Goal: Task Accomplishment & Management: Use online tool/utility

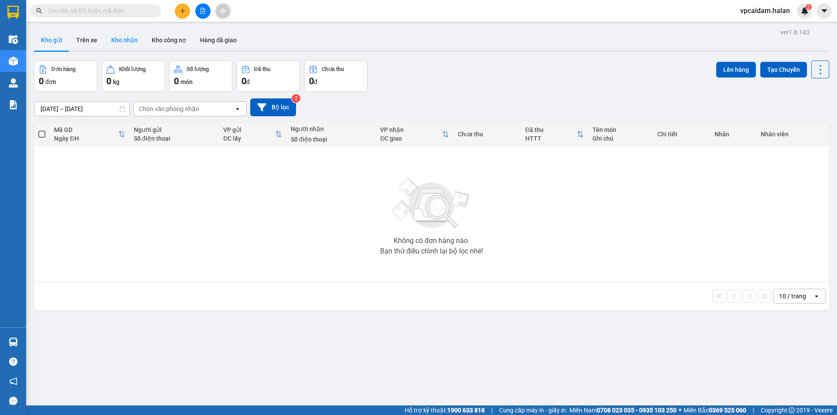
click at [127, 41] on button "Kho nhận" at bounding box center [124, 40] width 41 height 21
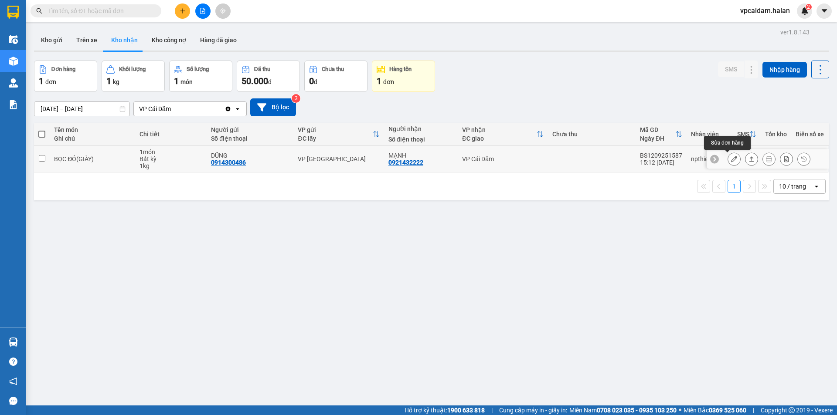
click at [731, 159] on icon at bounding box center [734, 159] width 6 height 6
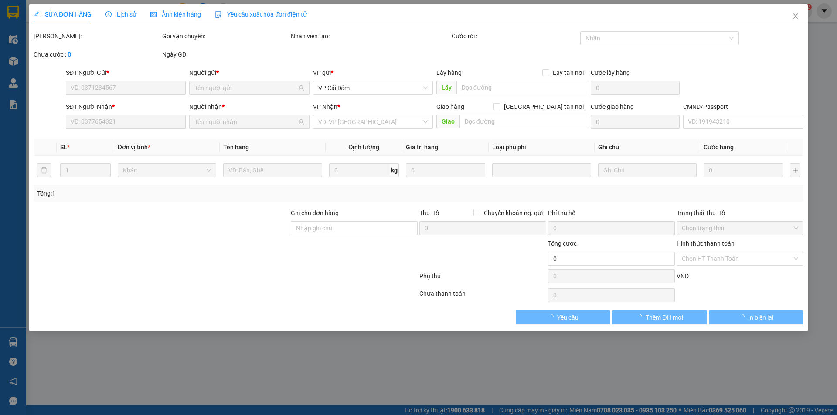
type input "0914300486"
type input "DŨNG"
type input "0921432222"
type input "MẠNH"
checkbox input "true"
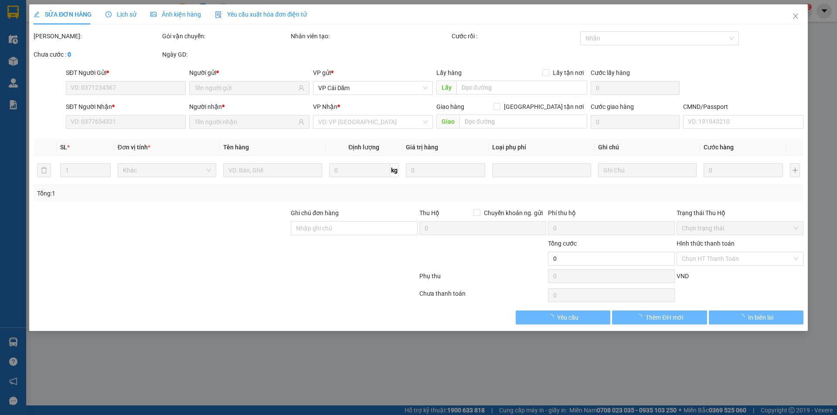
type input "2.800.000"
type input "40.000"
type input "50.000"
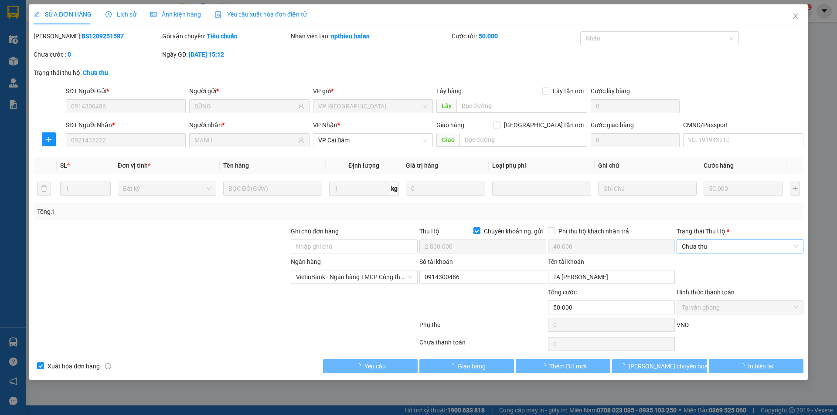
click at [736, 246] on span "Chưa thu" at bounding box center [739, 246] width 116 height 13
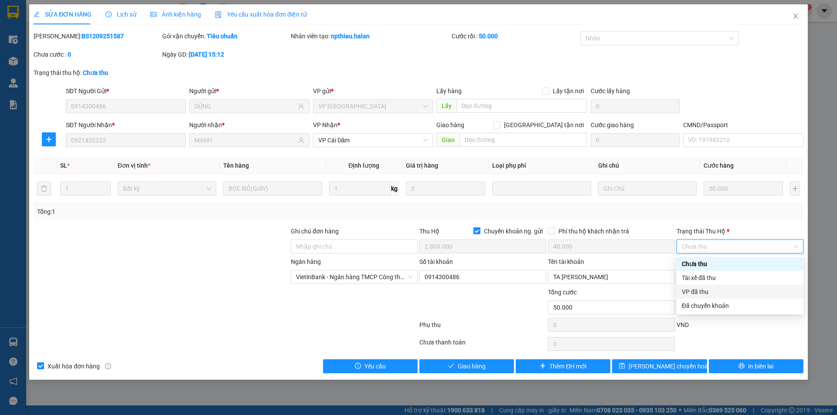
click at [718, 290] on div "VP đã thu" at bounding box center [739, 292] width 116 height 10
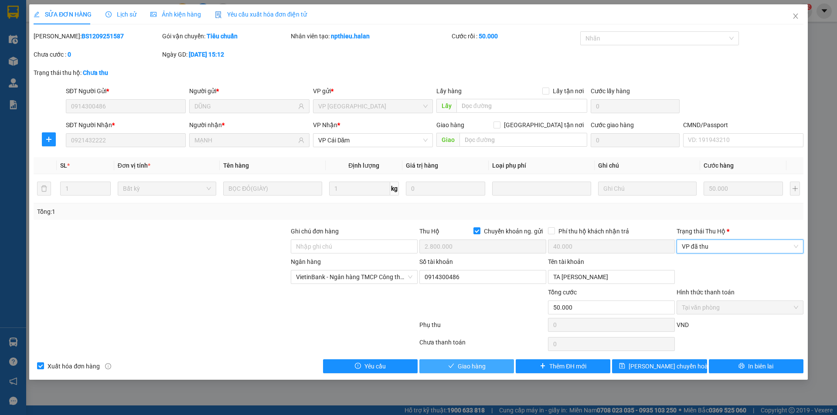
click at [490, 365] on button "Giao hàng" at bounding box center [466, 366] width 95 height 14
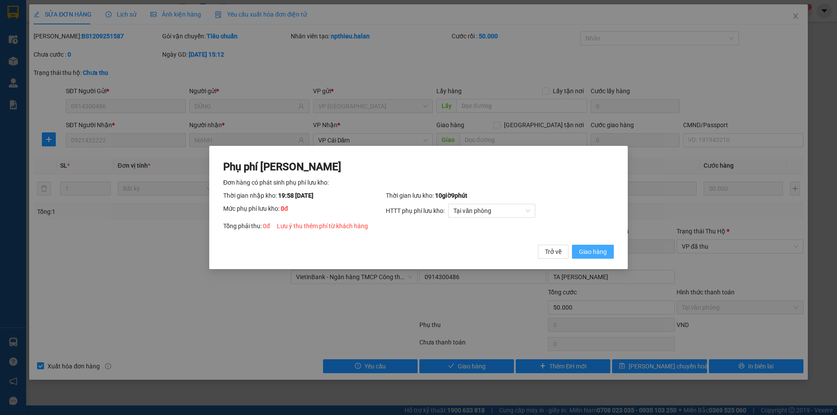
click at [600, 245] on button "Giao hàng" at bounding box center [593, 252] width 42 height 14
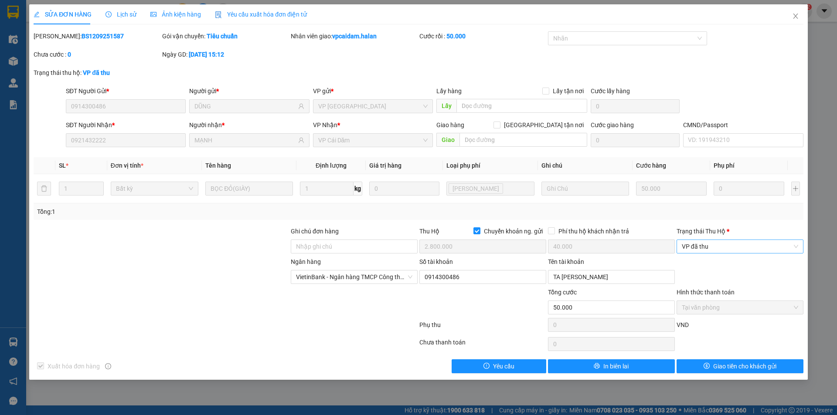
click at [749, 244] on span "VP đã thu" at bounding box center [739, 246] width 116 height 13
click at [796, 15] on icon "close" at bounding box center [795, 16] width 7 height 7
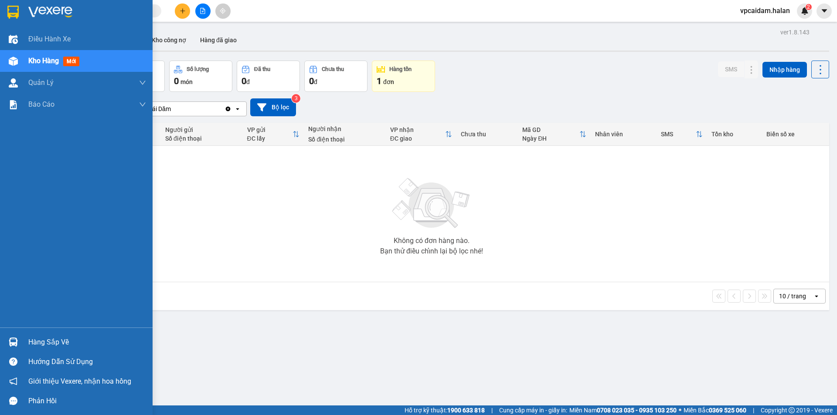
click at [65, 341] on div "Hàng sắp về" at bounding box center [87, 342] width 118 height 13
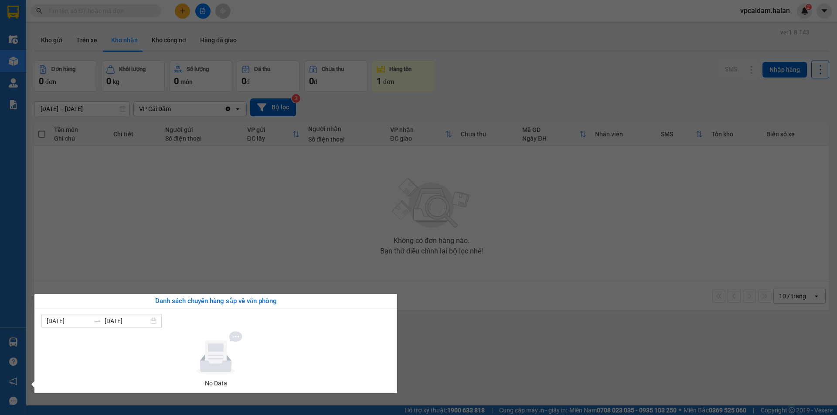
click at [321, 194] on section "Kết quả tìm kiếm ( 0 ) Bộ lọc No Data vpcaidam.halan 2 Điều hành xe Kho hàng mớ…" at bounding box center [418, 207] width 837 height 415
